Goal: Task Accomplishment & Management: Use online tool/utility

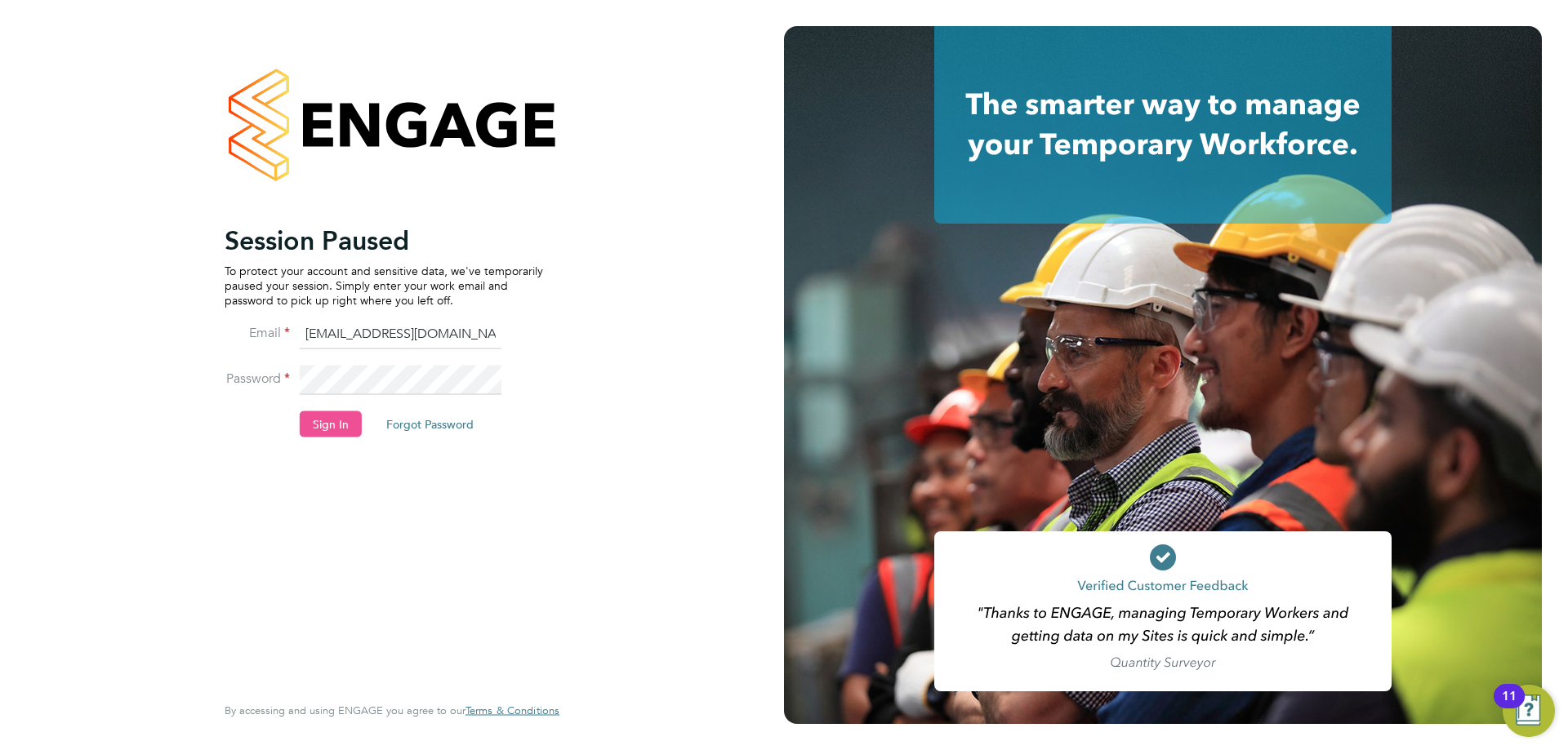
click at [335, 418] on button "Sign In" at bounding box center [331, 424] width 62 height 26
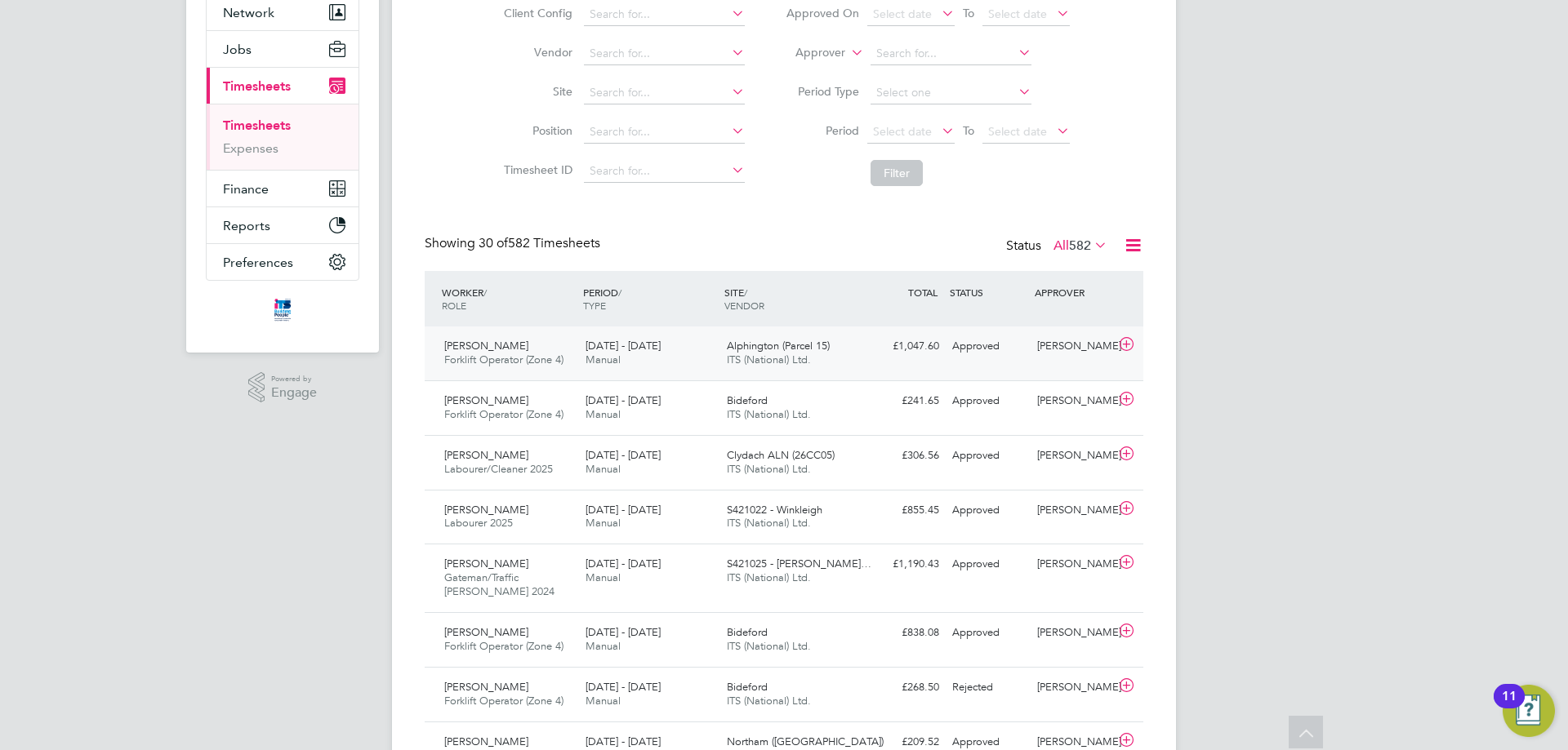
click at [839, 354] on div "Alphington (Parcel 15) ITS (National) Ltd." at bounding box center [791, 354] width 141 height 41
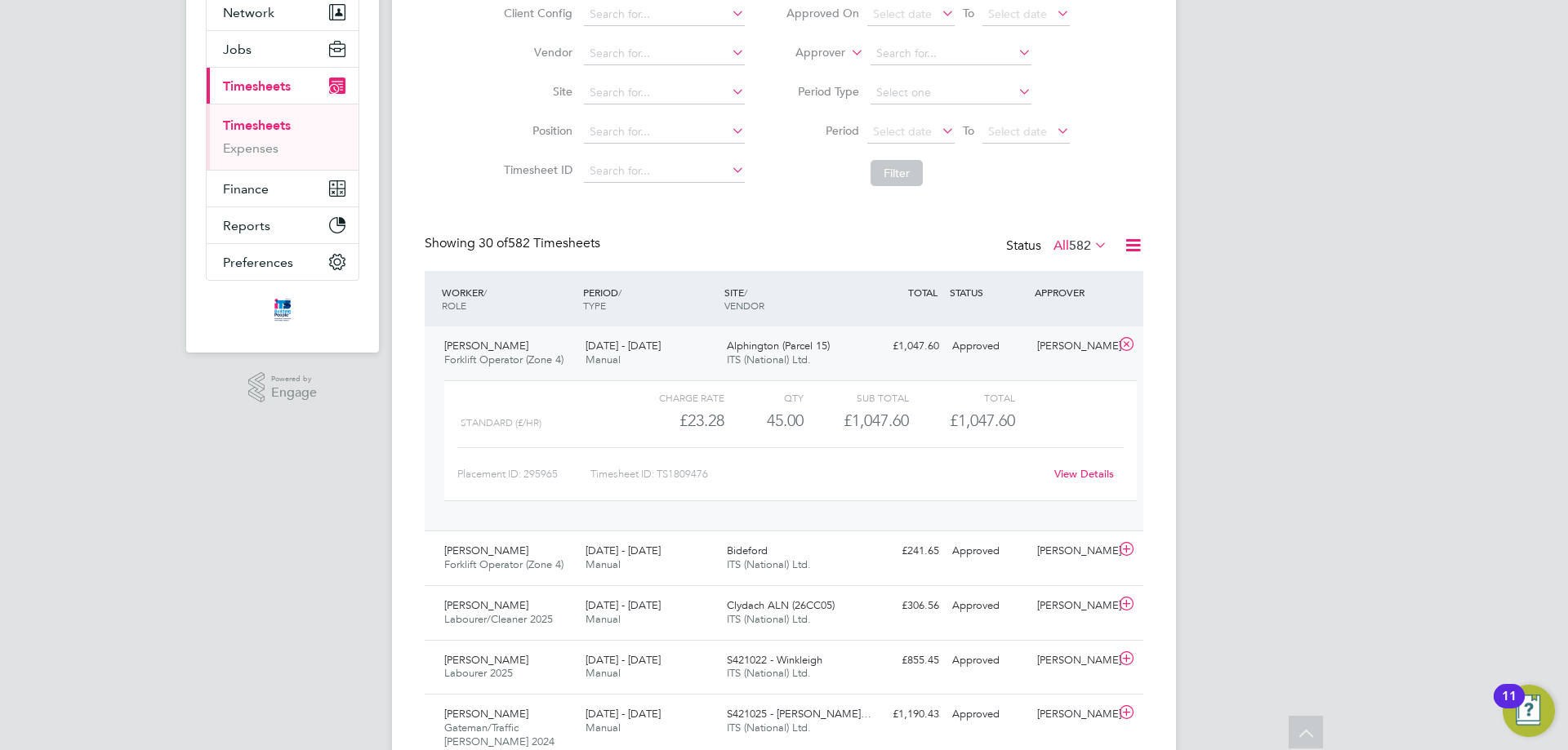
click at [683, 345] on div "18 - 24 Aug 2025 Manual" at bounding box center [649, 354] width 141 height 41
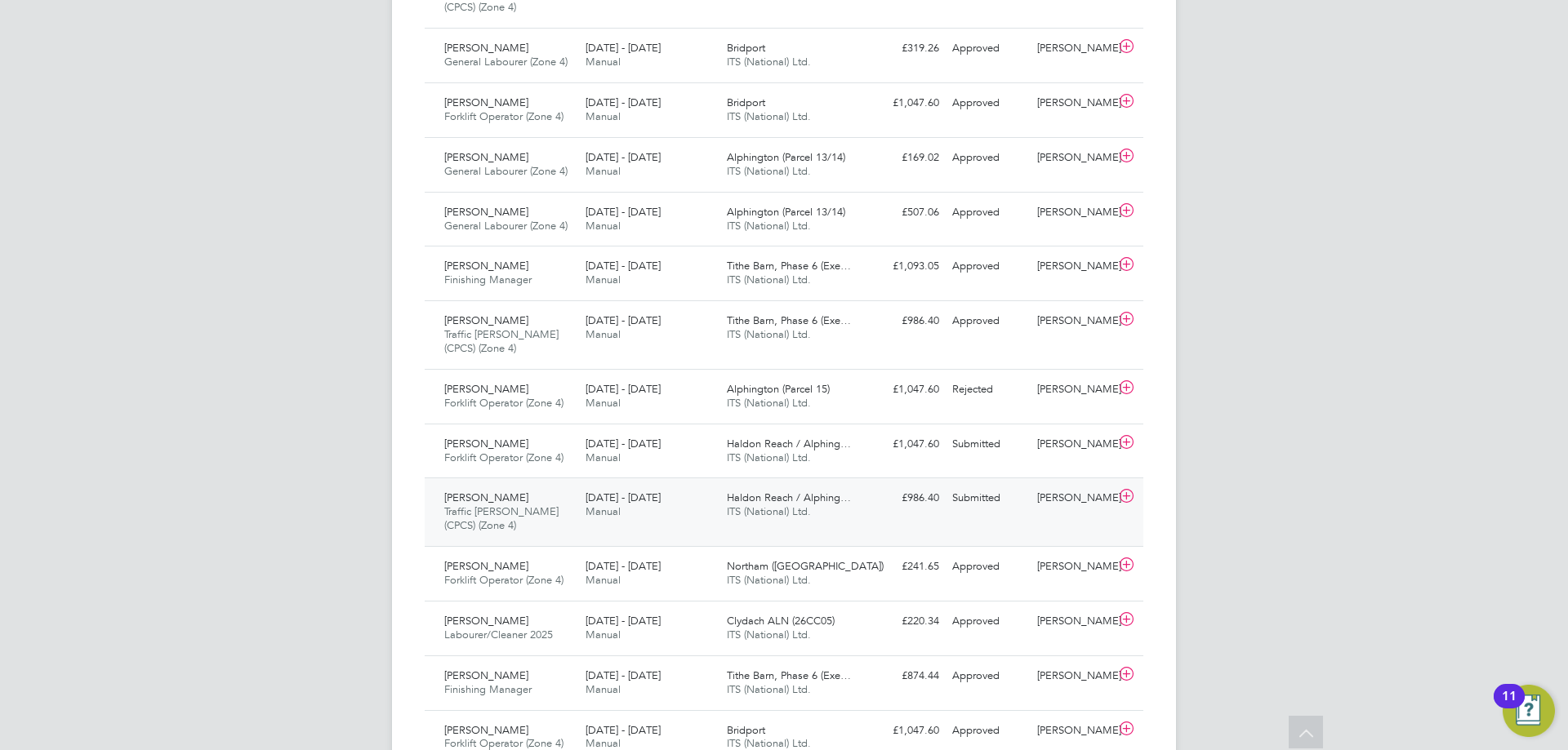
click at [699, 501] on div "18 - 24 Aug 2025 Manual" at bounding box center [649, 506] width 141 height 41
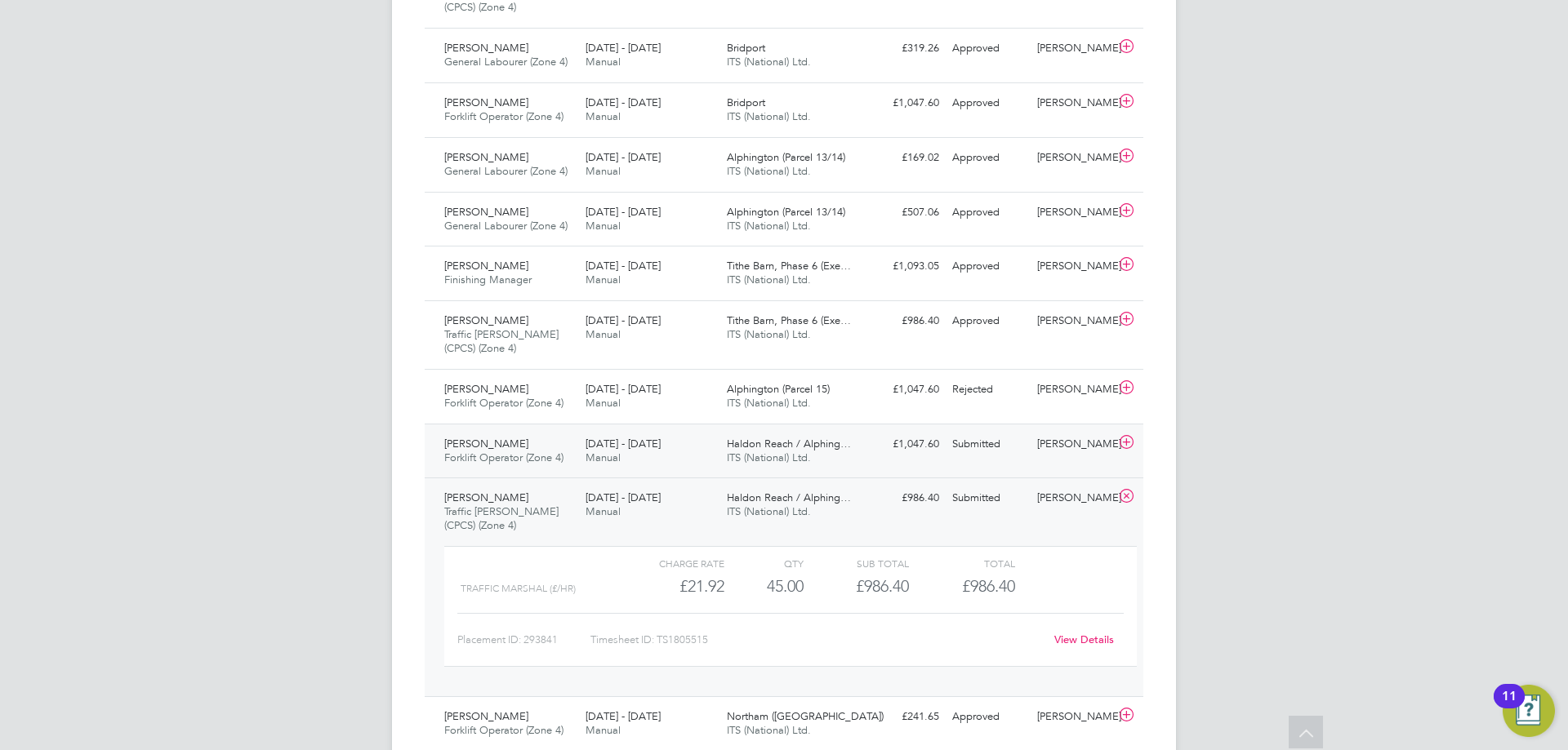
click at [696, 440] on div "18 - 24 Aug 2025 Manual" at bounding box center [649, 452] width 141 height 41
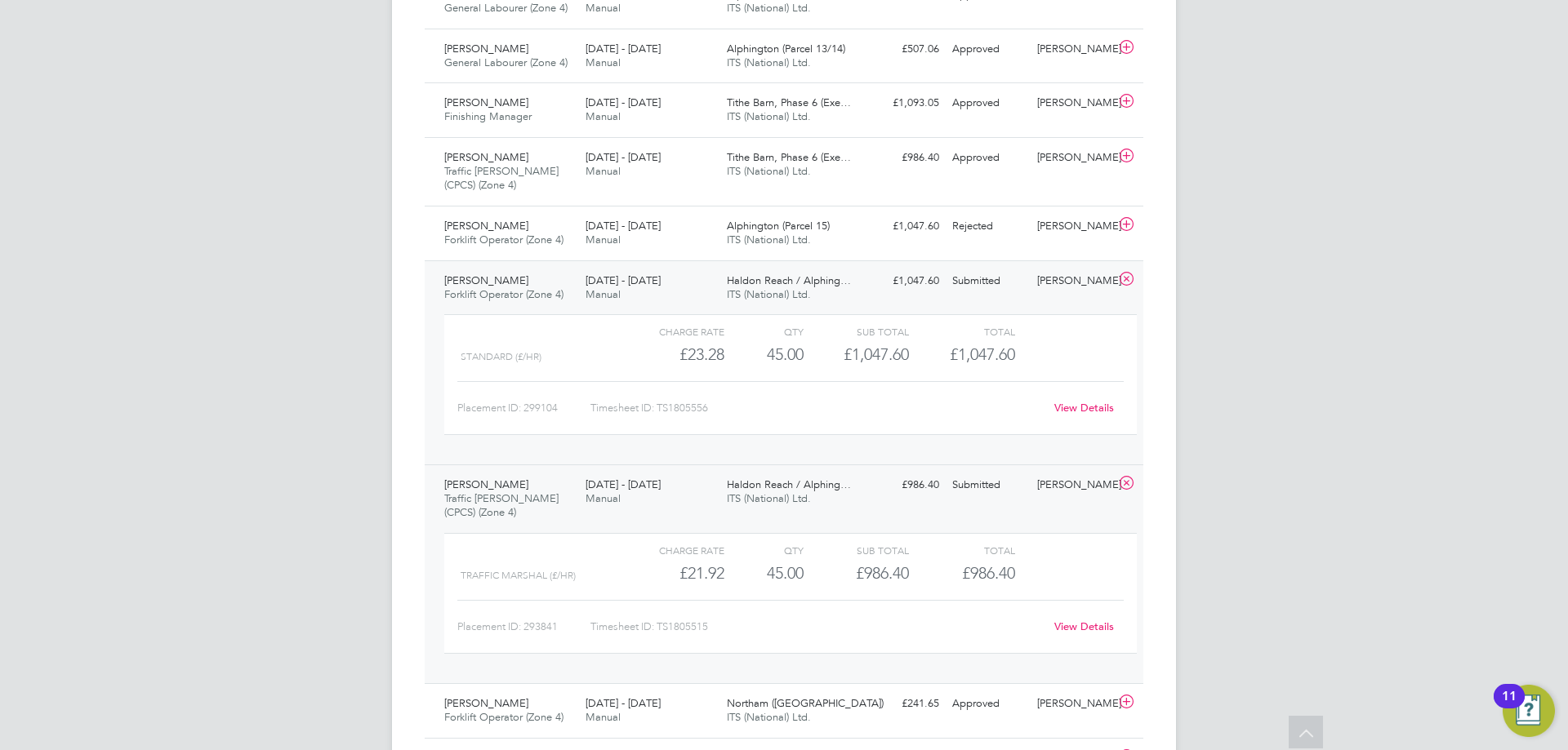
scroll to position [1388, 0]
